Goal: Transaction & Acquisition: Subscribe to service/newsletter

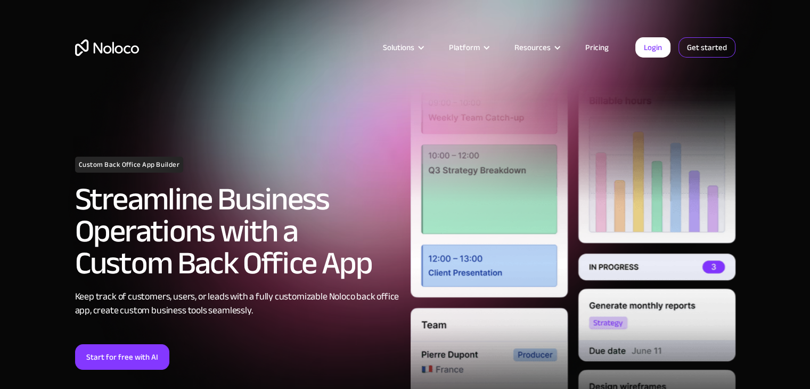
click at [703, 39] on link "Get started" at bounding box center [706, 47] width 57 height 20
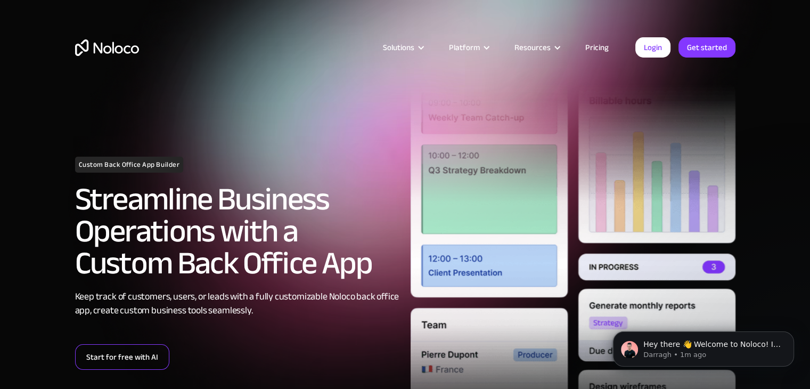
click at [126, 359] on link "Start for free with AI" at bounding box center [122, 357] width 94 height 26
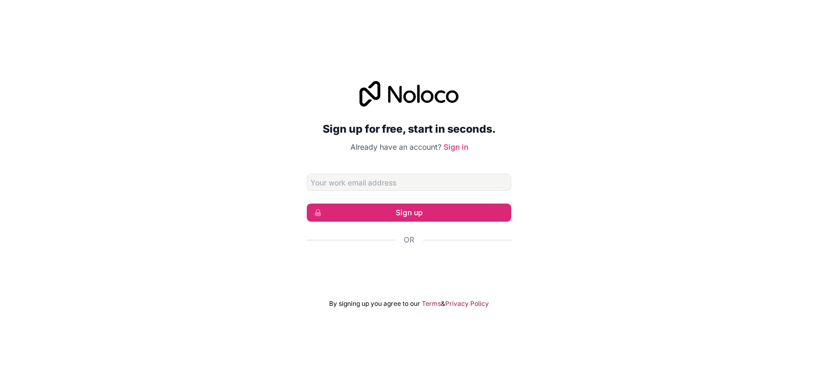
click at [379, 176] on input "Email address" at bounding box center [409, 182] width 204 height 17
type input "[EMAIL_ADDRESS][DOMAIN_NAME]"
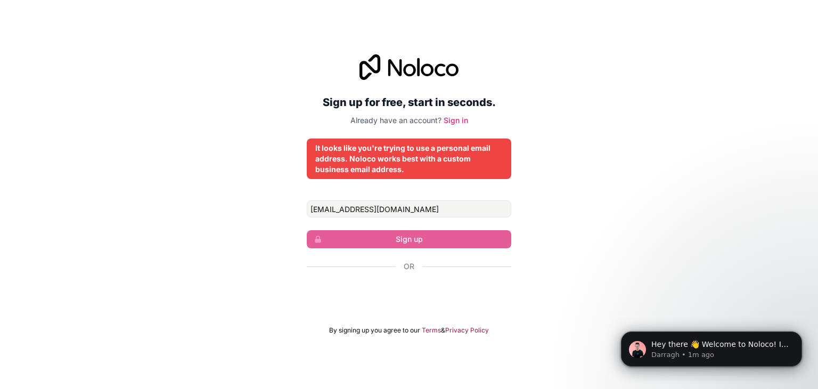
click at [441, 248] on form "[EMAIL_ADDRESS][DOMAIN_NAME] Sign up Or By signing up you agree to our Terms & …" at bounding box center [409, 267] width 204 height 134
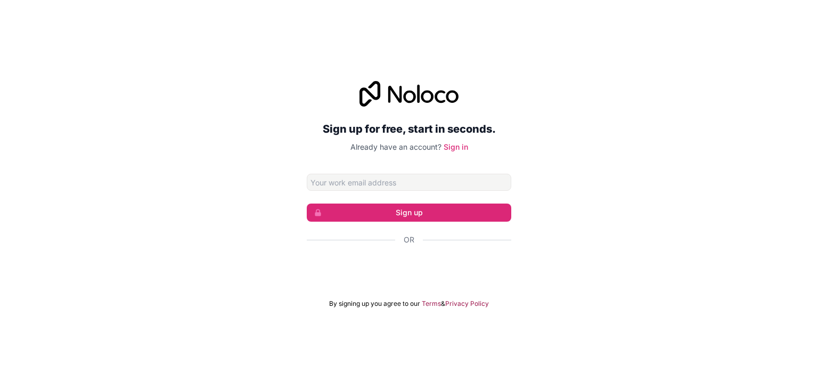
click at [335, 184] on input "Email address" at bounding box center [409, 182] width 204 height 17
type input "[EMAIL_ADDRESS][DOMAIN_NAME]"
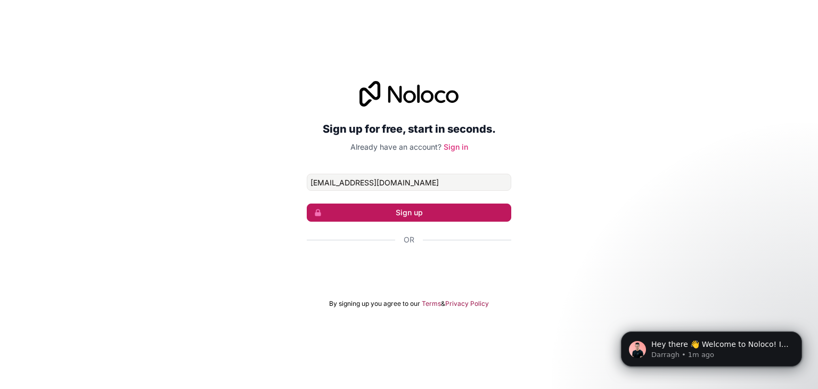
click at [383, 211] on button "Sign up" at bounding box center [409, 212] width 204 height 18
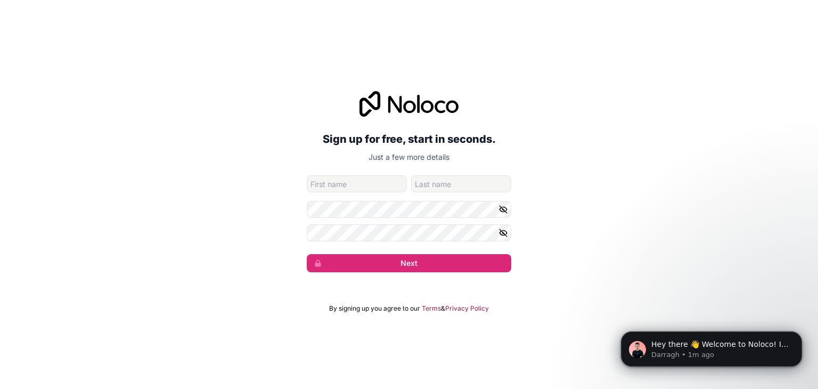
click at [373, 190] on input "given-name" at bounding box center [357, 183] width 100 height 17
type input "Mohan"
click at [422, 185] on input "family-name" at bounding box center [461, 183] width 100 height 17
type input "S"
click at [503, 229] on icon "button" at bounding box center [503, 233] width 10 height 10
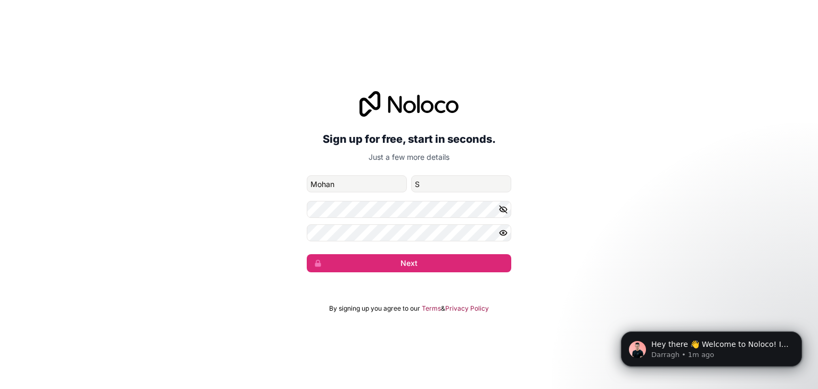
click at [503, 213] on icon "button" at bounding box center [503, 209] width 10 height 10
click at [307, 254] on button "Next" at bounding box center [409, 263] width 204 height 18
click at [381, 260] on button "Next" at bounding box center [409, 263] width 204 height 18
